Goal: Transaction & Acquisition: Obtain resource

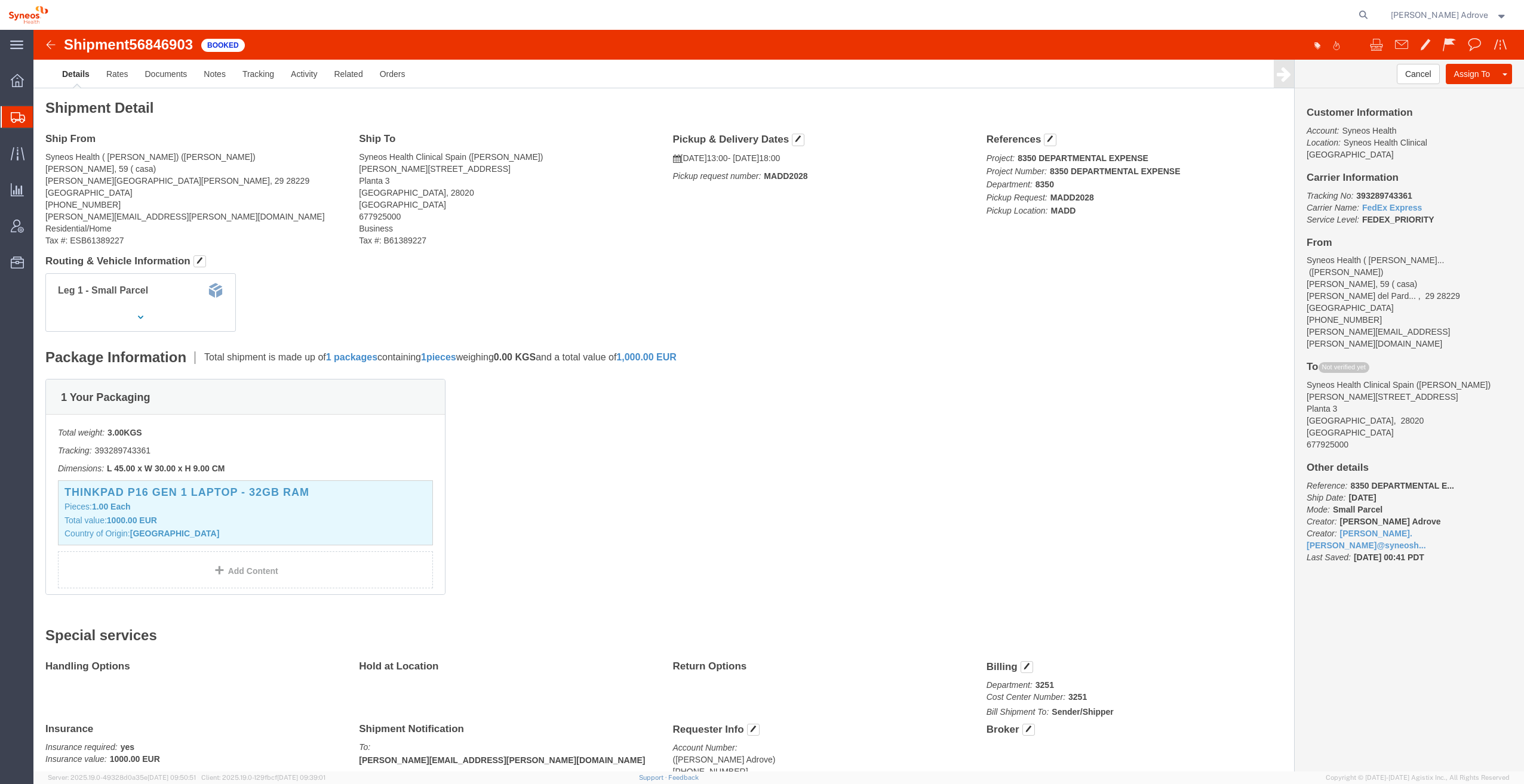
click div "1 Your Packaging Total weight: 3.00 KGS Tracking: 393289743361 Dimensions: L 45…"
click link "Documents"
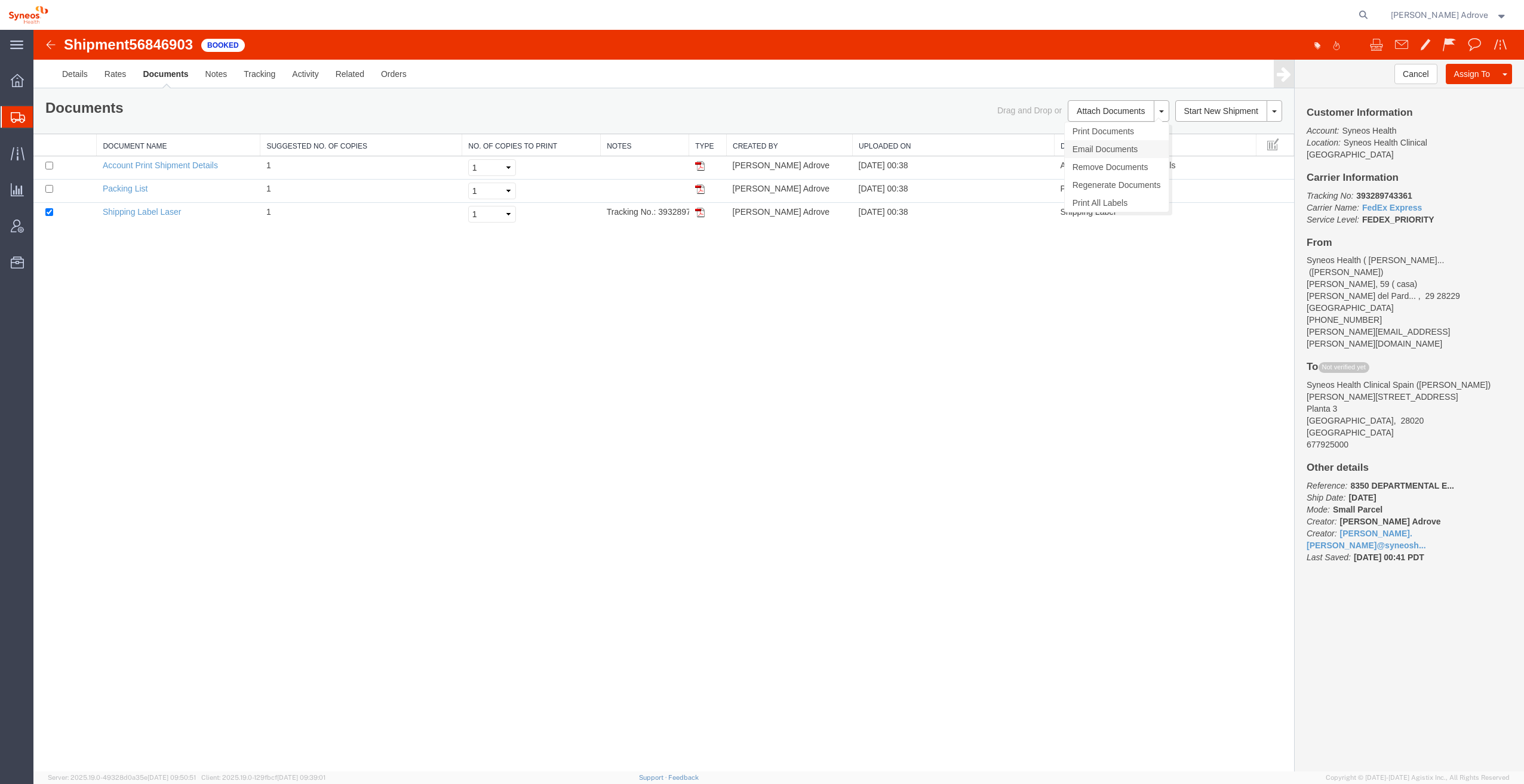
click at [1093, 147] on link "Email Documents" at bounding box center [1116, 149] width 104 height 18
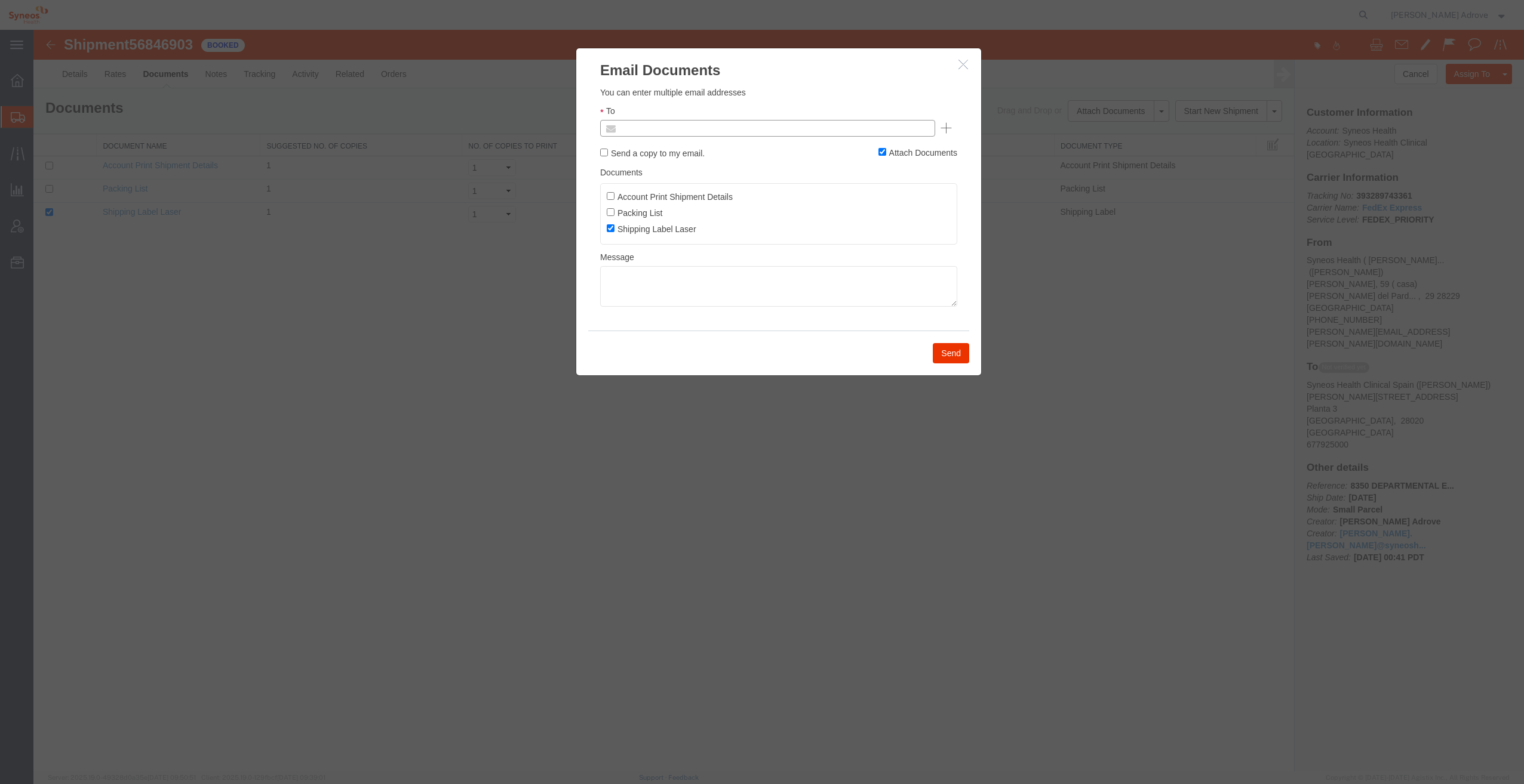
click at [641, 128] on input "text" at bounding box center [687, 128] width 140 height 16
type input "anggelamthew"
type input "Enter Email Address"
drag, startPoint x: 679, startPoint y: 126, endPoint x: 650, endPoint y: 129, distance: 29.2
click at [650, 129] on input "text" at bounding box center [774, 128] width 315 height 16
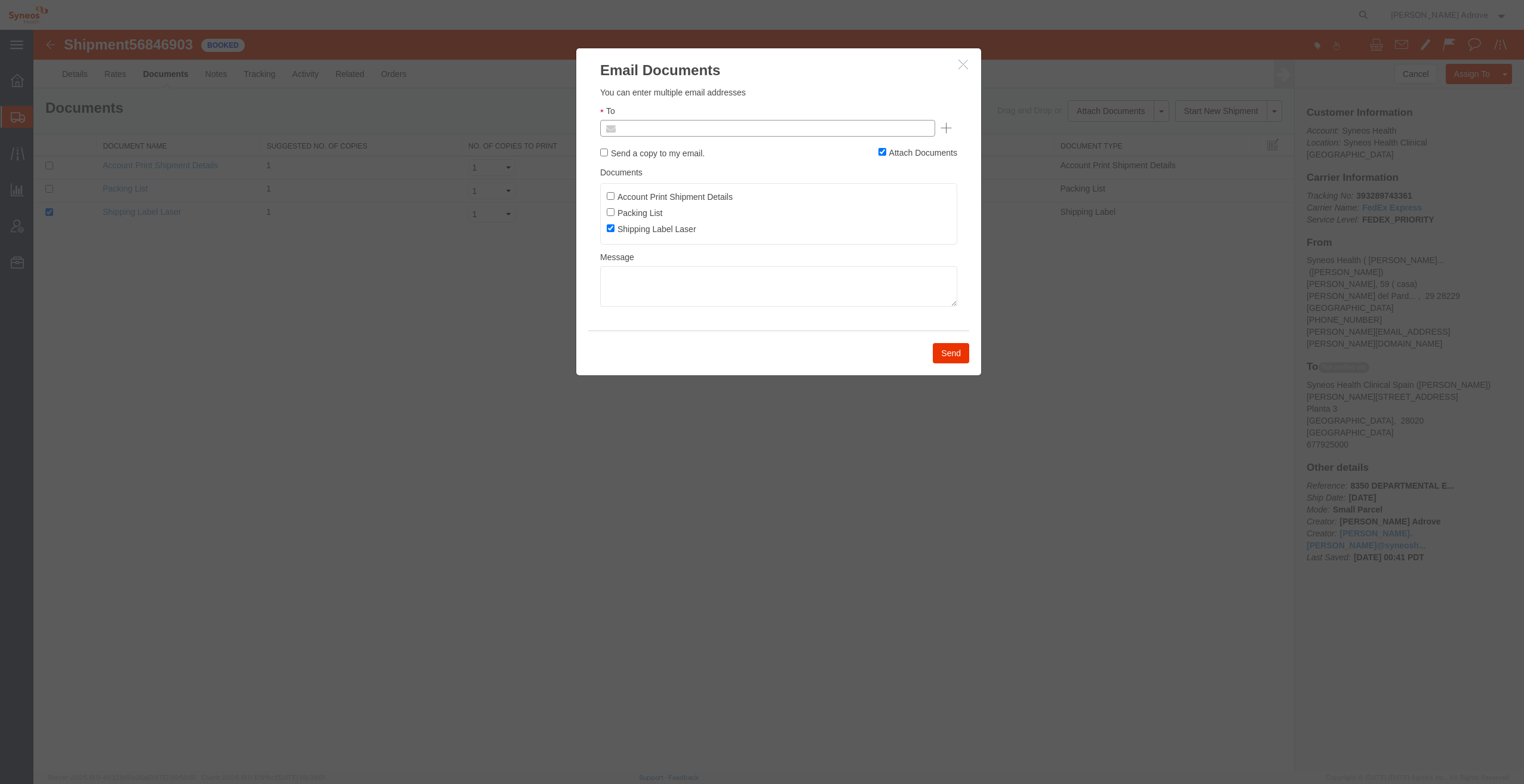
drag, startPoint x: 650, startPoint y: 129, endPoint x: 640, endPoint y: 128, distance: 10.0
click at [640, 128] on ul at bounding box center [767, 128] width 335 height 17
type input "anggelamathews"
type input "Enter Email Address"
click at [673, 128] on ul "Enter Email Address" at bounding box center [767, 128] width 335 height 17
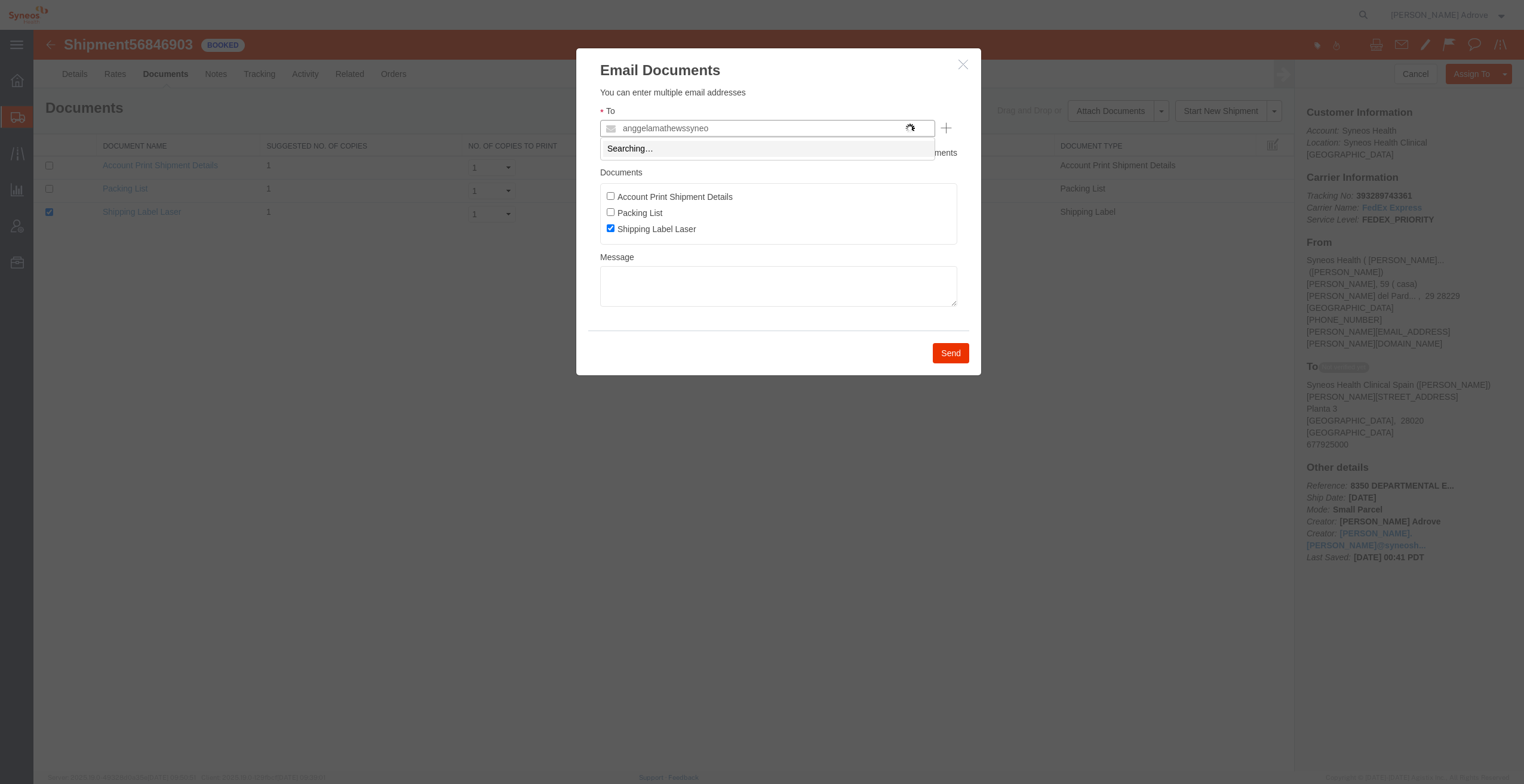
type input "anggelamathewssyneos"
type input "Enter Email Address"
paste input ""[EMAIL_ADDRESS][PERSON_NAME][DOMAIN_NAME]" <[DOMAIN_NAME][EMAIL_ADDRESS][PERSO…"
type input ""[EMAIL_ADDRESS][PERSON_NAME][DOMAIN_NAME]" <[DOMAIN_NAME][EMAIL_ADDRESS][PERSO…"
type input "Enter Email Address"
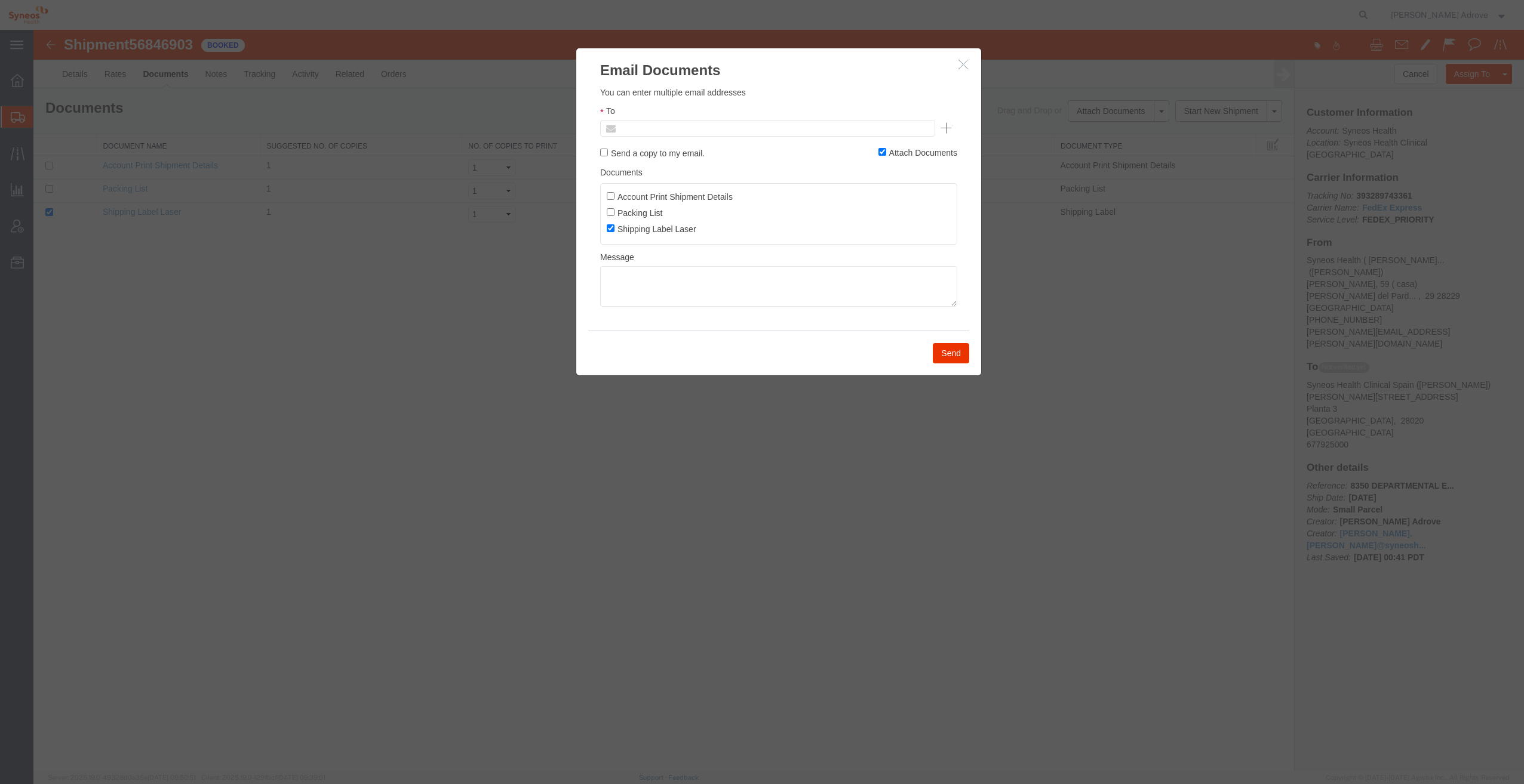
drag, startPoint x: 708, startPoint y: 127, endPoint x: 664, endPoint y: 126, distance: 44.0
click at [664, 126] on input "text" at bounding box center [774, 128] width 315 height 16
type input "Enter Email Address"
click at [638, 128] on input "text" at bounding box center [774, 128] width 315 height 16
type input "Enter Email Address"
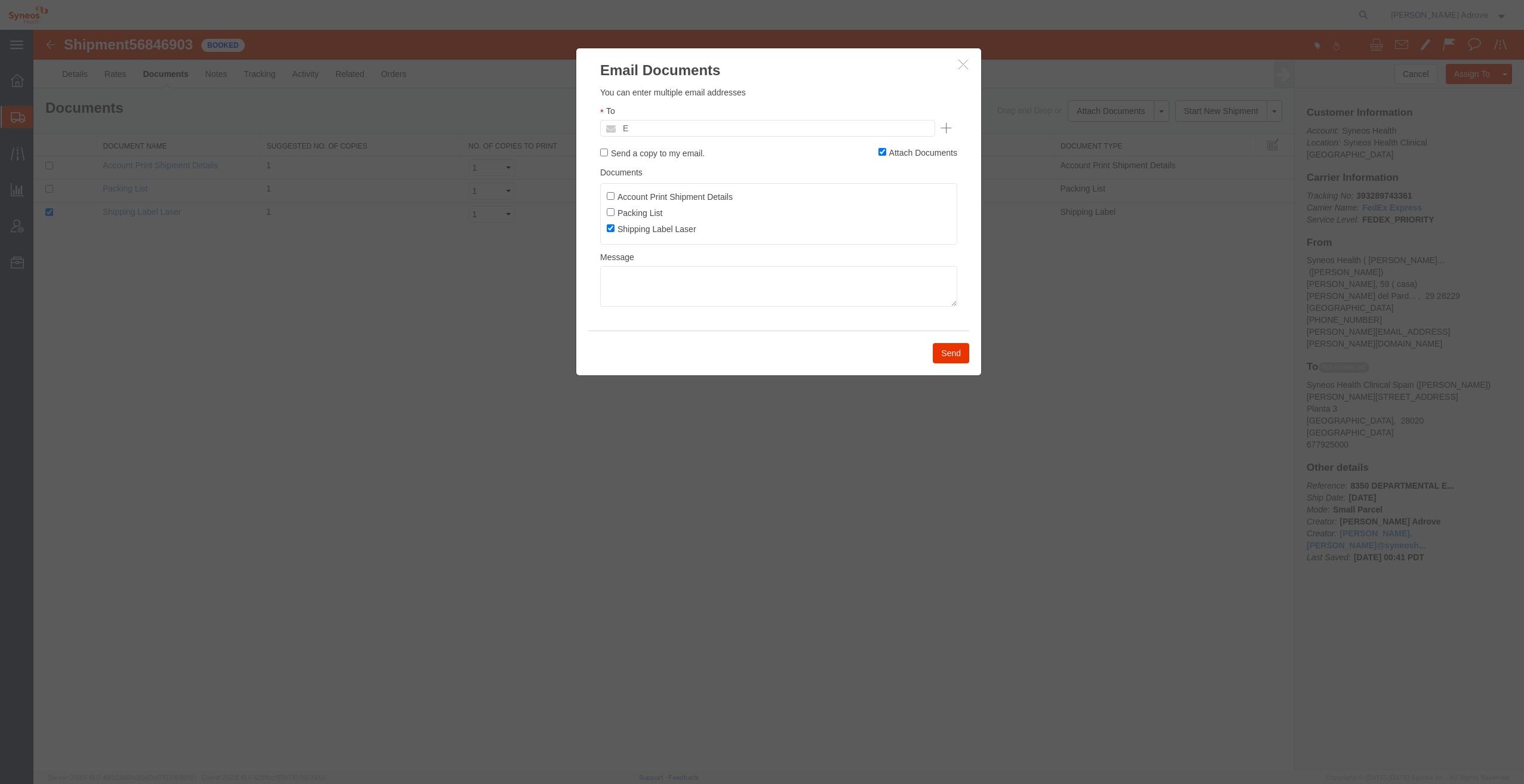
drag, startPoint x: 638, startPoint y: 128, endPoint x: 531, endPoint y: 198, distance: 127.9
click at [545, 199] on div at bounding box center [779, 401] width 1490 height 742
click at [961, 71] on button "button" at bounding box center [965, 65] width 15 height 15
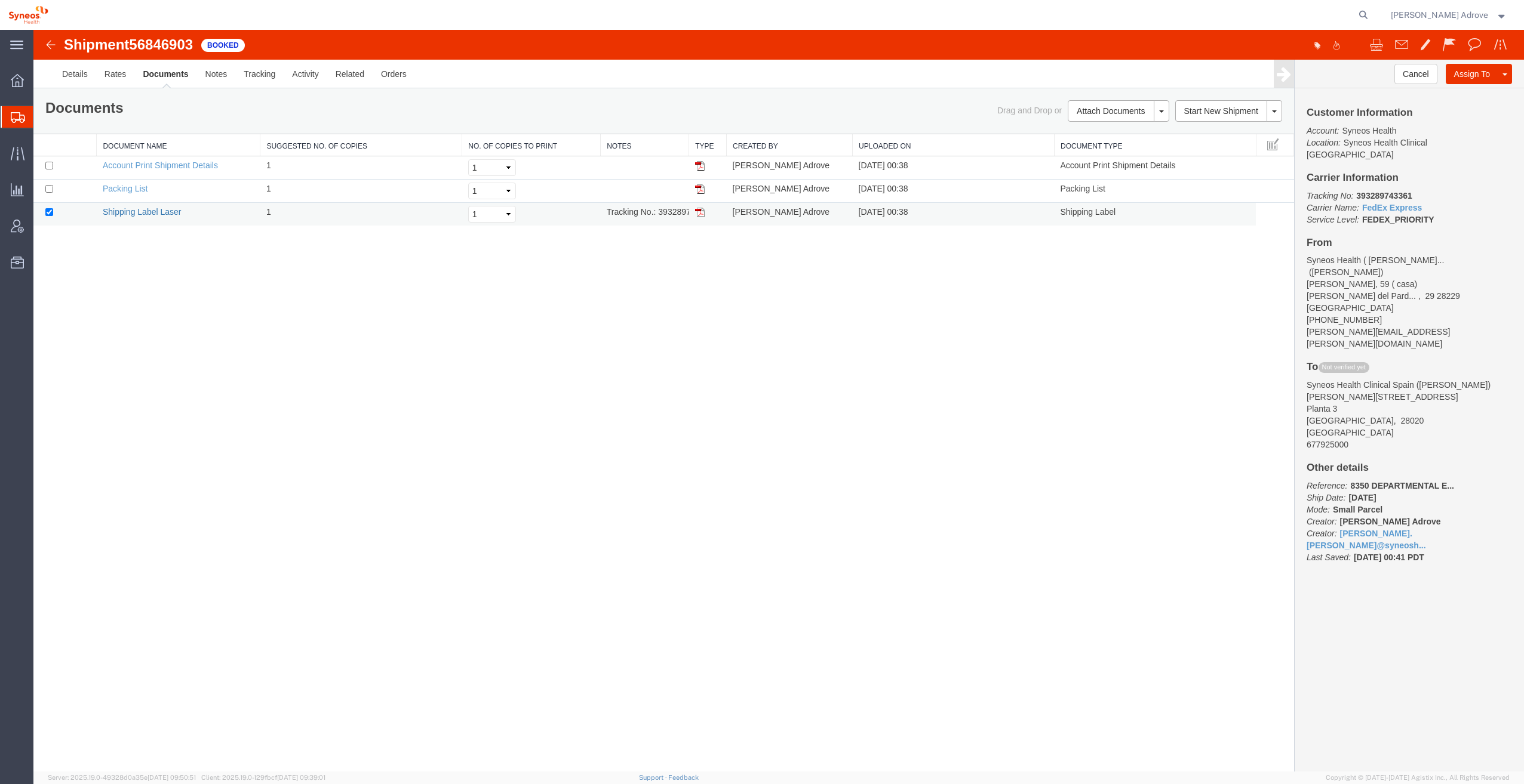
click at [136, 211] on link "Shipping Label Laser" at bounding box center [142, 211] width 79 height 9
